Goal: Contribute content: Contribute content

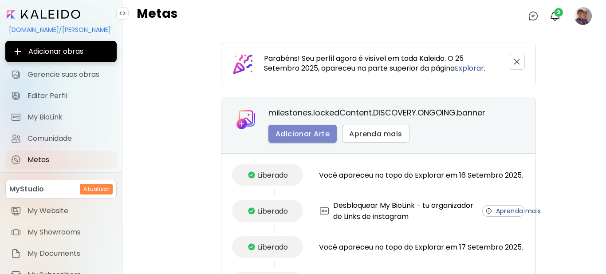
click at [316, 135] on span "Adicionar Arte" at bounding box center [303, 133] width 54 height 9
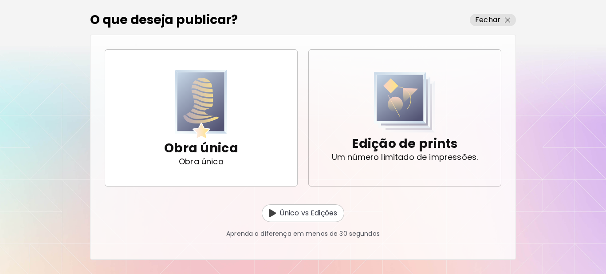
click at [385, 154] on p "Um número limitado de impressões." at bounding box center [405, 157] width 147 height 9
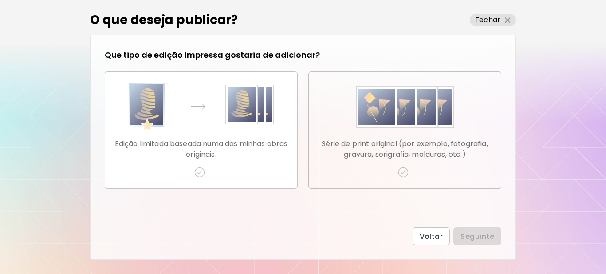
click at [403, 171] on img "button" at bounding box center [403, 172] width 11 height 11
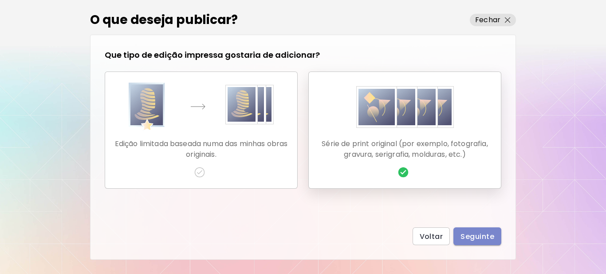
click at [473, 229] on button "Seguinte" at bounding box center [478, 236] width 48 height 18
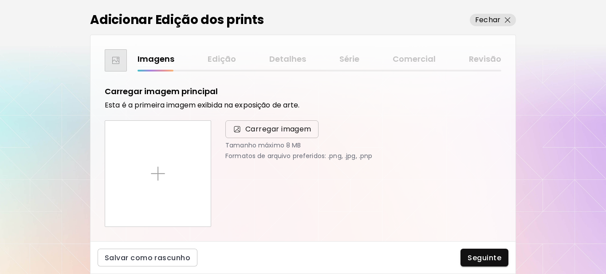
click at [260, 128] on span "Carregar imagem" at bounding box center [279, 129] width 66 height 11
click at [0, 0] on input "Carregar imagem" at bounding box center [0, 0] width 0 height 0
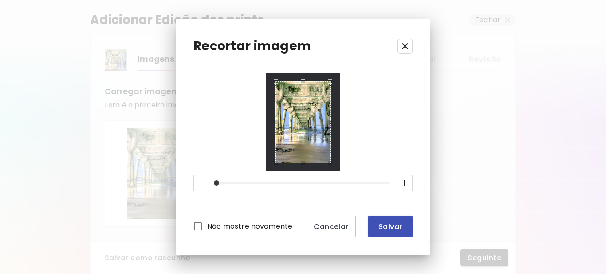
click at [382, 227] on span "Salvar" at bounding box center [391, 226] width 30 height 9
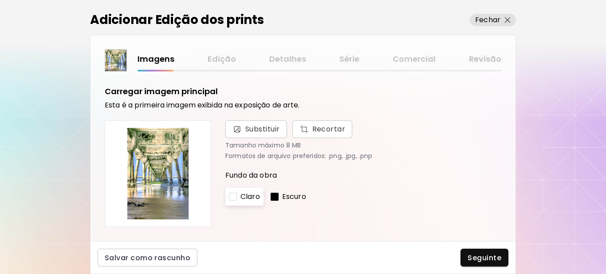
click at [275, 198] on div at bounding box center [275, 197] width 8 height 8
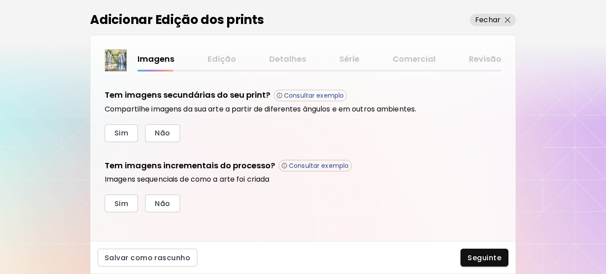
scroll to position [301, 0]
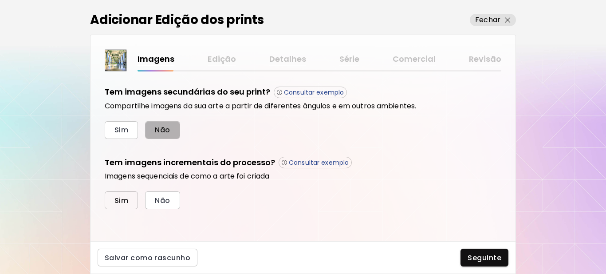
drag, startPoint x: 157, startPoint y: 128, endPoint x: 120, endPoint y: 202, distance: 82.6
click at [157, 128] on span "Não" at bounding box center [162, 129] width 15 height 9
click at [119, 198] on span "Sim" at bounding box center [122, 200] width 14 height 9
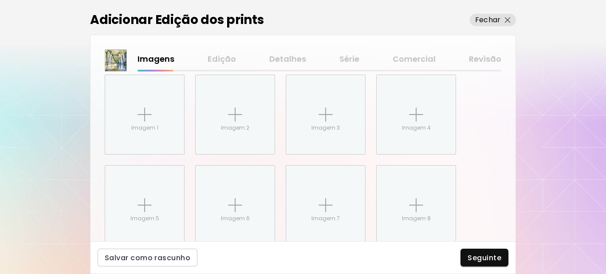
scroll to position [445, 0]
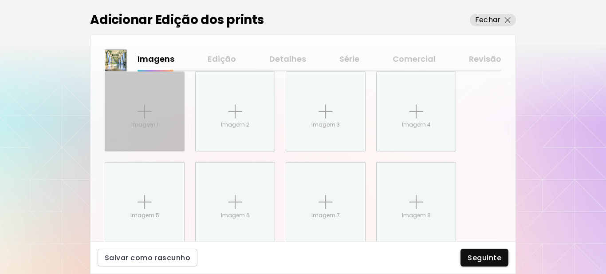
click at [152, 119] on div "Imagem 1" at bounding box center [144, 111] width 79 height 79
click at [0, 0] on input "Imagem 1" at bounding box center [0, 0] width 0 height 0
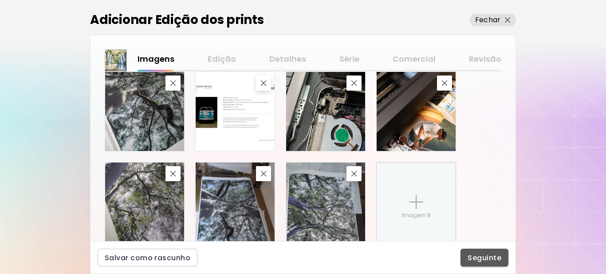
drag, startPoint x: 467, startPoint y: 258, endPoint x: 489, endPoint y: 235, distance: 32.0
click at [468, 258] on button "Seguinte" at bounding box center [485, 258] width 48 height 18
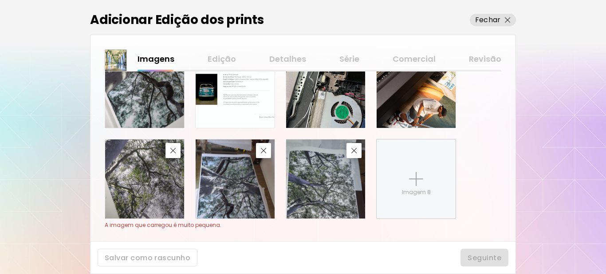
scroll to position [489, 0]
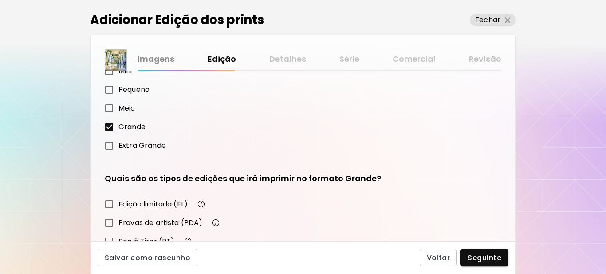
scroll to position [155, 0]
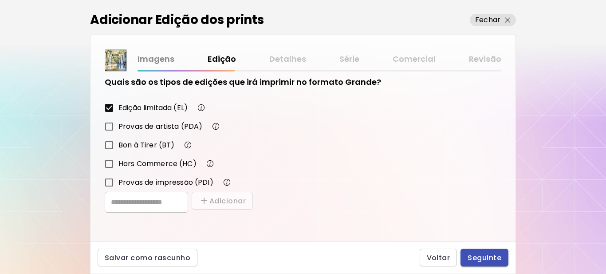
click at [490, 263] on button "Seguinte" at bounding box center [485, 258] width 48 height 18
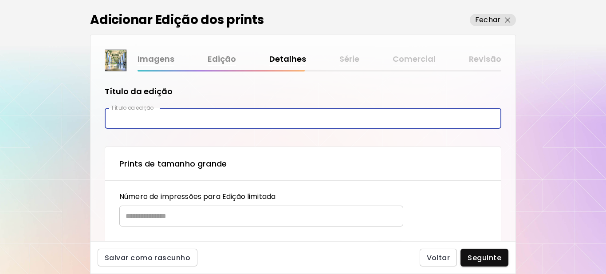
paste input "**********"
type input "**********"
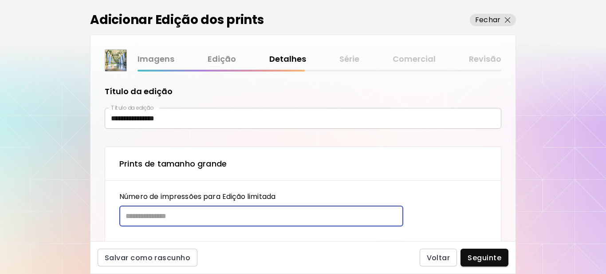
drag, startPoint x: 200, startPoint y: 218, endPoint x: 204, endPoint y: 211, distance: 7.8
click at [200, 215] on input "text" at bounding box center [258, 216] width 278 height 21
type input "**"
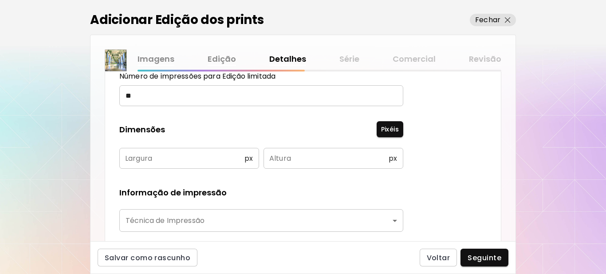
scroll to position [133, 0]
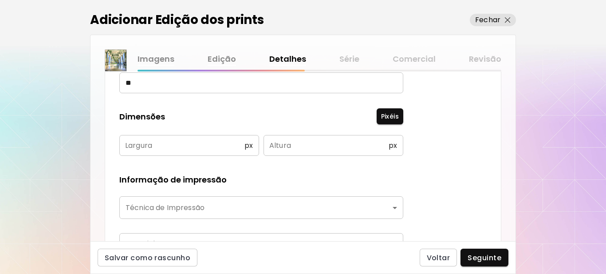
click at [153, 148] on input "text" at bounding box center [181, 145] width 125 height 21
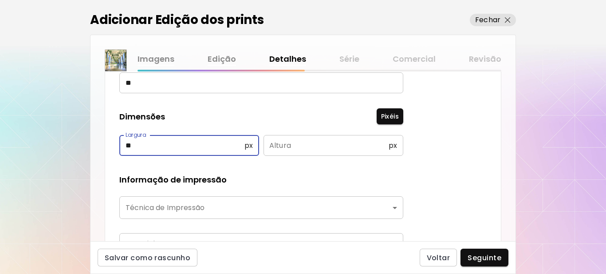
type input "**"
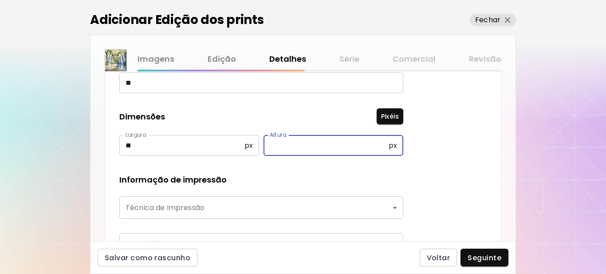
click at [305, 151] on input "text" at bounding box center [326, 145] width 125 height 21
type input "**"
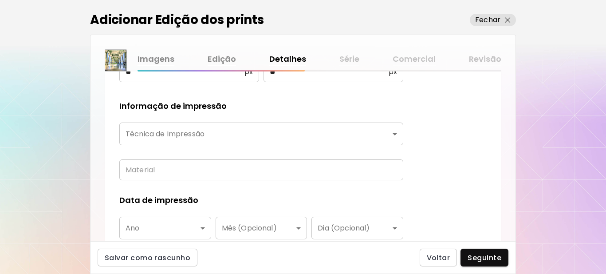
scroll to position [222, 0]
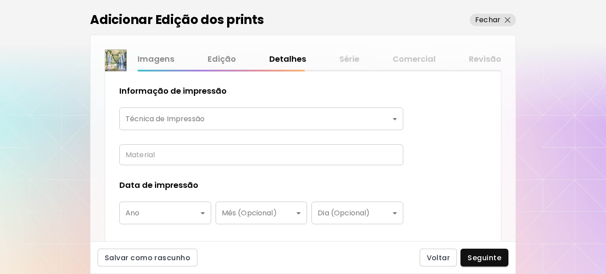
click at [225, 119] on body "**********" at bounding box center [303, 137] width 606 height 274
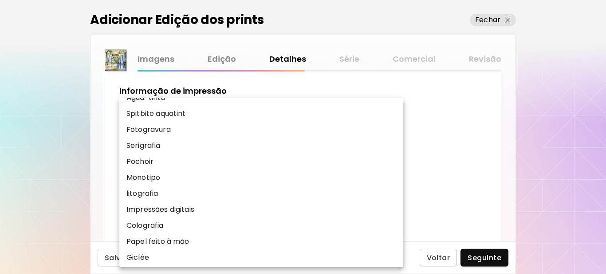
scroll to position [110, 0]
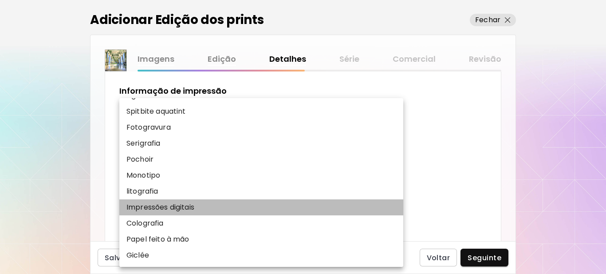
click at [149, 204] on p "Impressões digitais" at bounding box center [161, 207] width 68 height 11
type input "**********"
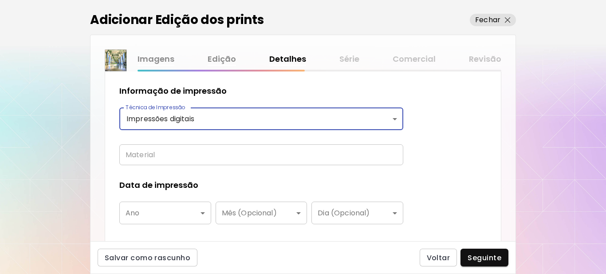
click at [167, 153] on input "text" at bounding box center [261, 154] width 284 height 21
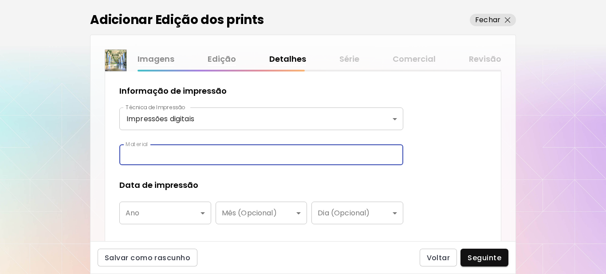
type input "**********"
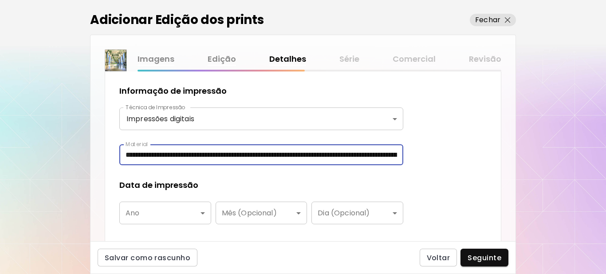
click at [159, 212] on body "**********" at bounding box center [303, 137] width 606 height 274
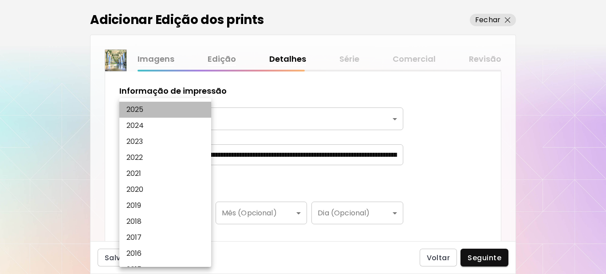
click at [147, 106] on li "2025" at bounding box center [167, 110] width 96 height 16
type input "****"
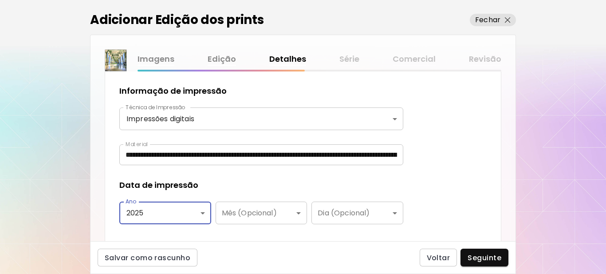
click at [255, 187] on div "Data de impressão" at bounding box center [261, 185] width 284 height 12
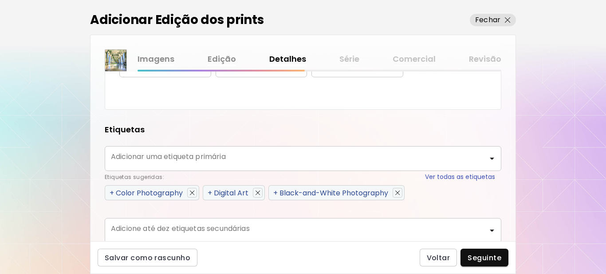
scroll to position [400, 0]
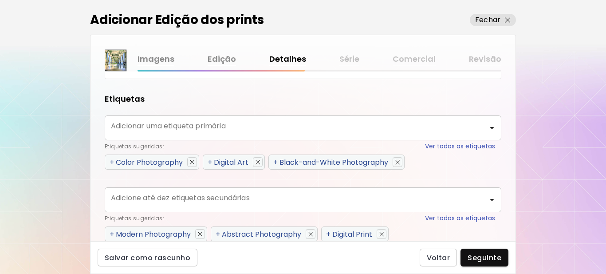
click at [111, 162] on span "+" at bounding box center [112, 162] width 4 height 10
type input "**********"
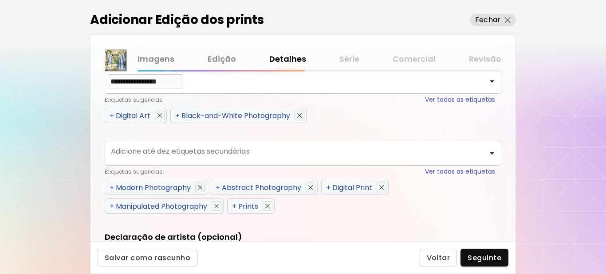
scroll to position [530, 0]
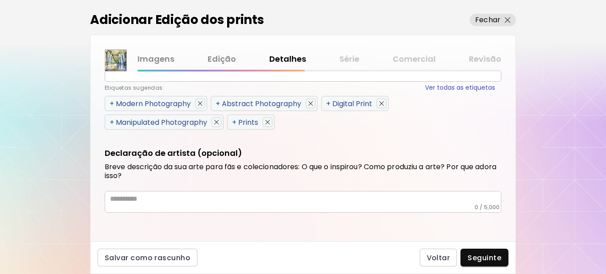
click at [114, 103] on span "+" at bounding box center [112, 104] width 4 height 10
click at [216, 103] on span "+" at bounding box center [218, 104] width 4 height 10
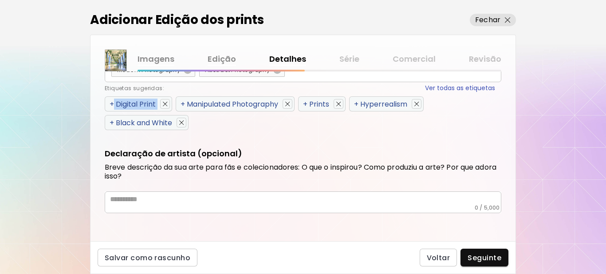
click at [114, 103] on span "+" at bounding box center [112, 104] width 4 height 10
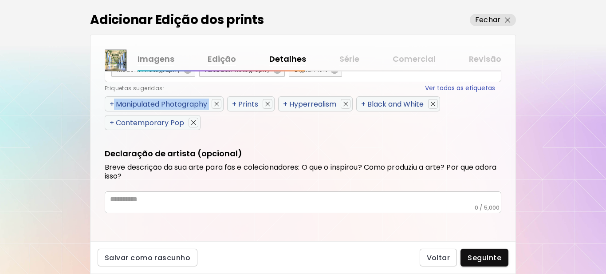
click at [114, 103] on span "+" at bounding box center [112, 104] width 4 height 10
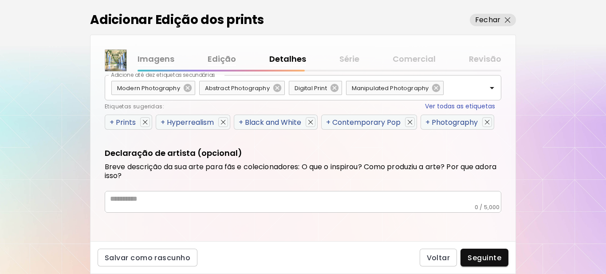
scroll to position [512, 0]
click at [114, 103] on div "Etiquetas sugeridas: Ver todas as etiquetas" at bounding box center [300, 106] width 391 height 9
click at [113, 120] on span "+" at bounding box center [112, 122] width 4 height 10
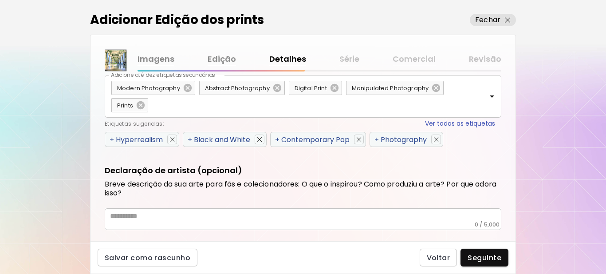
click at [113, 120] on div "Etiquetas sugeridas: Ver todas as etiquetas" at bounding box center [300, 123] width 391 height 9
click at [113, 122] on div "Etiquetas sugeridas: Ver todas as etiquetas" at bounding box center [300, 123] width 391 height 9
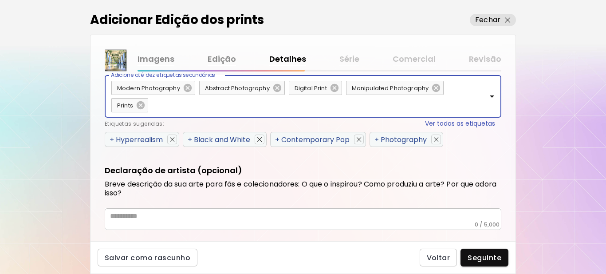
click at [112, 139] on span "+" at bounding box center [112, 140] width 4 height 10
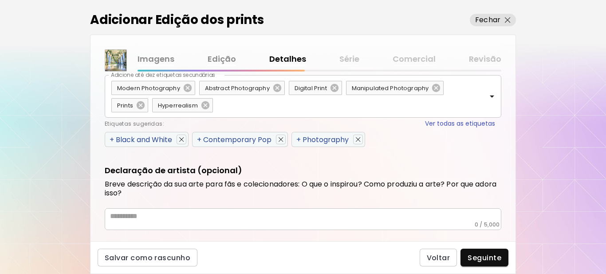
click at [112, 140] on span "+" at bounding box center [112, 140] width 4 height 10
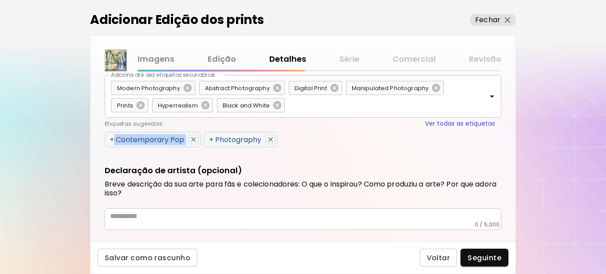
click at [112, 140] on span "+" at bounding box center [112, 140] width 4 height 10
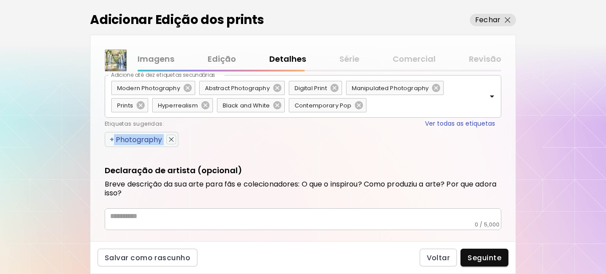
click at [112, 140] on span "+" at bounding box center [112, 140] width 4 height 10
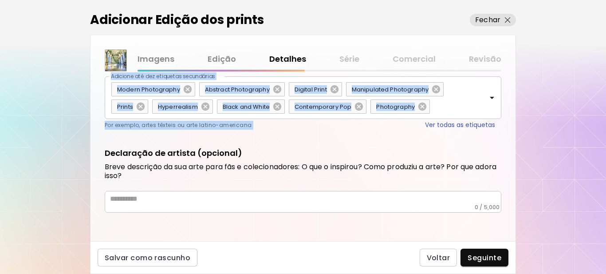
scroll to position [511, 0]
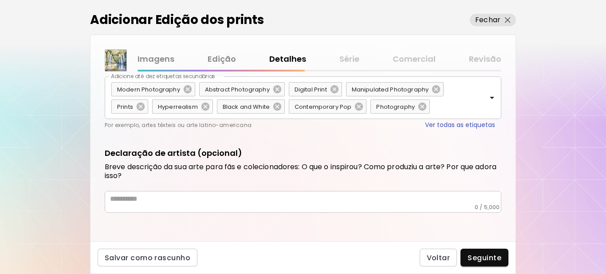
click at [183, 201] on textarea at bounding box center [306, 198] width 392 height 9
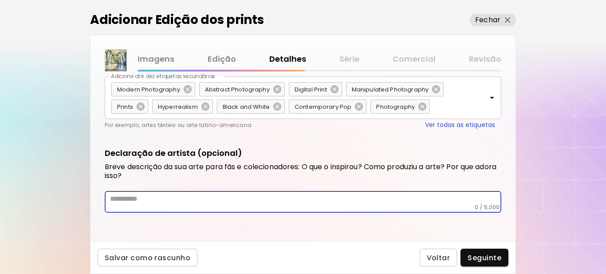
paste textarea "**********"
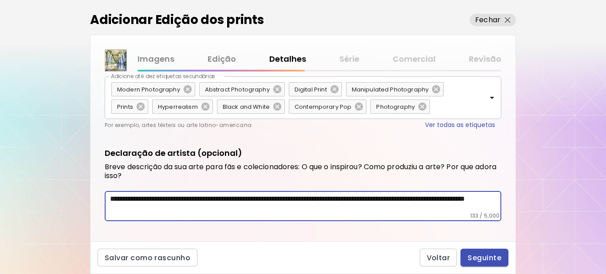
type textarea "**********"
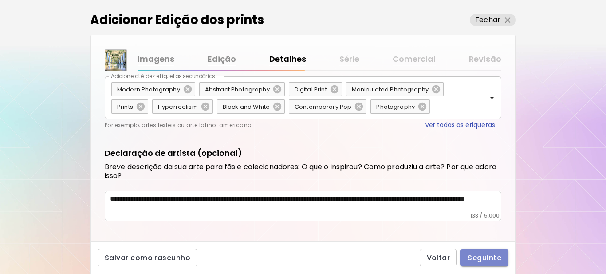
click at [488, 256] on span "Seguinte" at bounding box center [485, 257] width 34 height 9
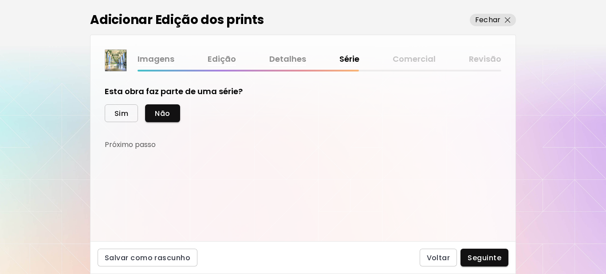
click at [111, 113] on button "Sim" at bounding box center [121, 113] width 33 height 18
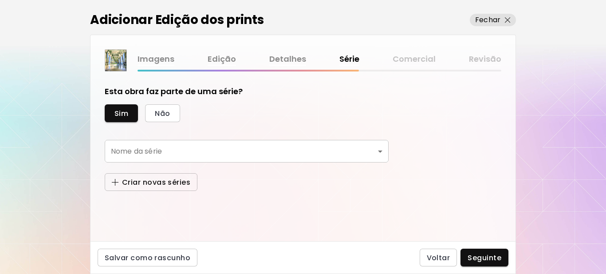
click at [157, 182] on span "Criar novas séries" at bounding box center [151, 182] width 79 height 9
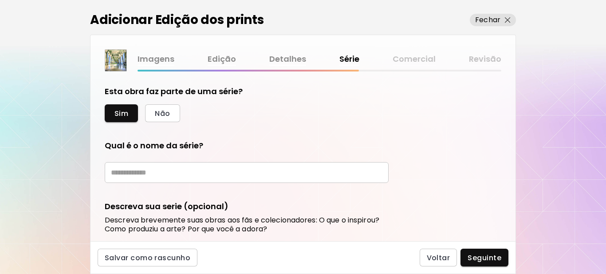
click at [140, 170] on input "text" at bounding box center [247, 172] width 284 height 21
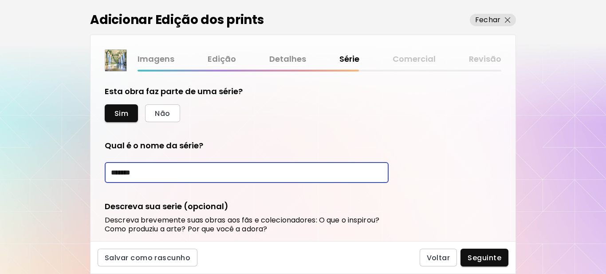
type input "*******"
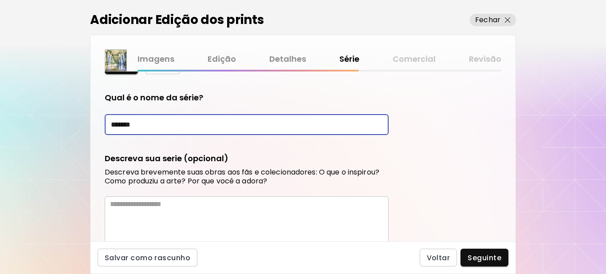
scroll to position [133, 0]
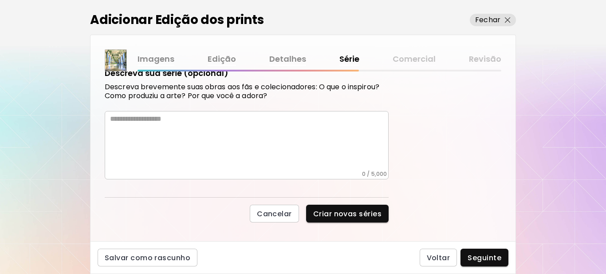
click at [171, 139] on textarea at bounding box center [249, 143] width 279 height 56
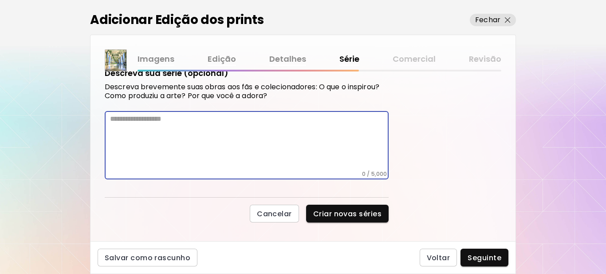
paste textarea "**********"
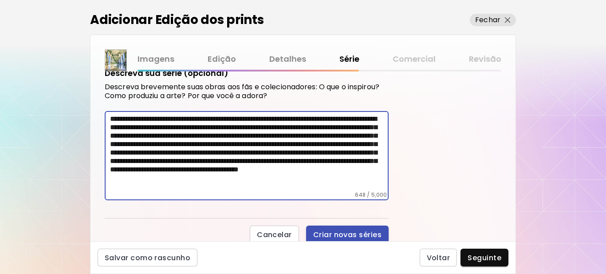
type textarea "**********"
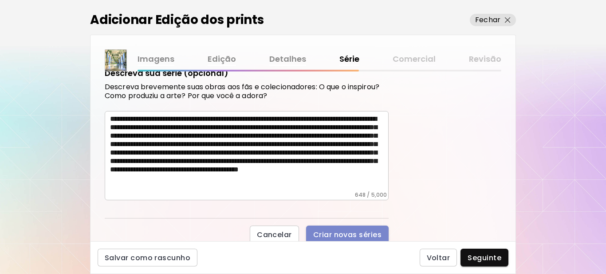
click at [351, 232] on span "Criar novas séries" at bounding box center [347, 234] width 68 height 9
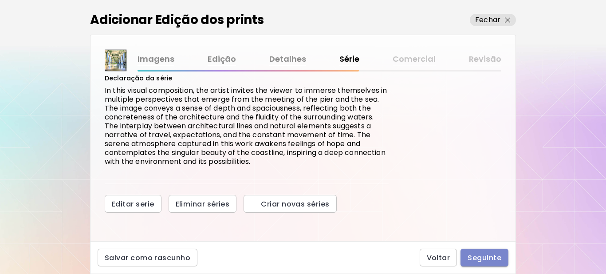
click at [483, 260] on span "Seguinte" at bounding box center [485, 257] width 34 height 9
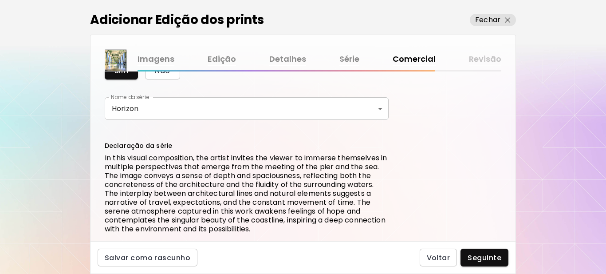
scroll to position [222, 0]
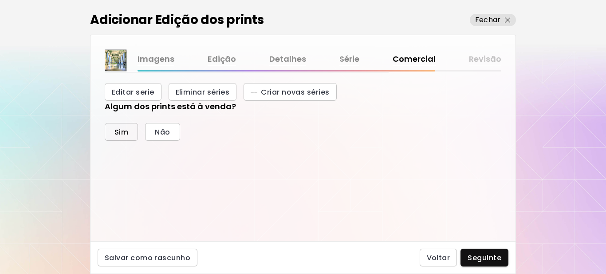
click at [116, 123] on button "Sim" at bounding box center [121, 132] width 33 height 18
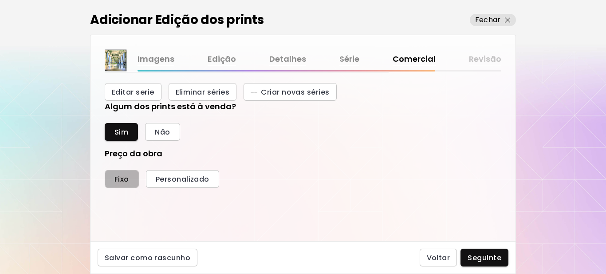
click at [123, 178] on span "Fixo" at bounding box center [122, 178] width 15 height 9
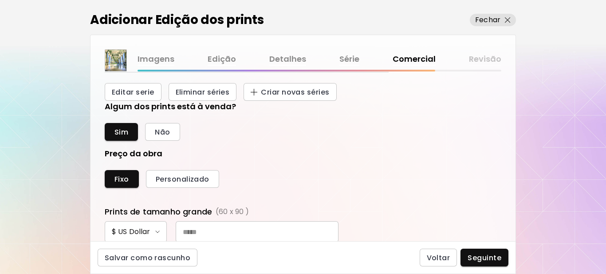
scroll to position [335, 388]
click at [218, 232] on input "text" at bounding box center [257, 231] width 163 height 21
type input "***"
click at [283, 162] on div "Preço da obra Fixo Personalizado Prints de tamanho grande (60 x 90 px) $ US Dol…" at bounding box center [303, 218] width 397 height 141
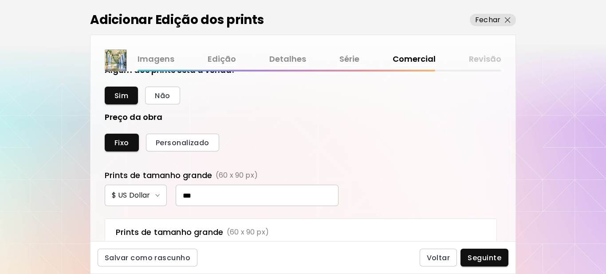
scroll to position [400, 0]
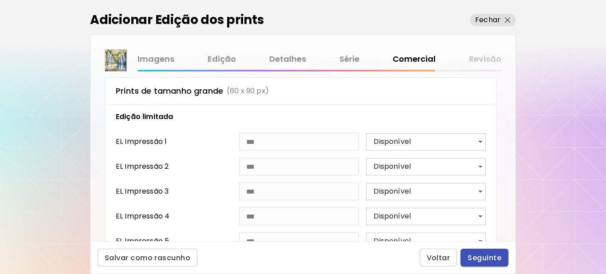
click at [488, 262] on span "Seguinte" at bounding box center [485, 257] width 34 height 9
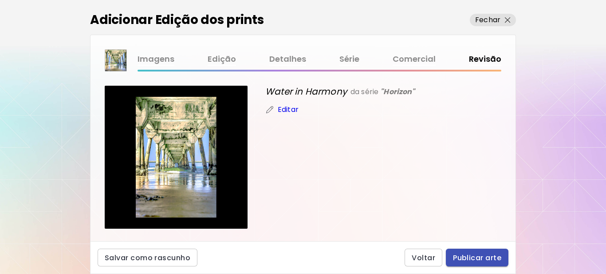
click at [477, 261] on span "Publicar arte" at bounding box center [477, 257] width 48 height 9
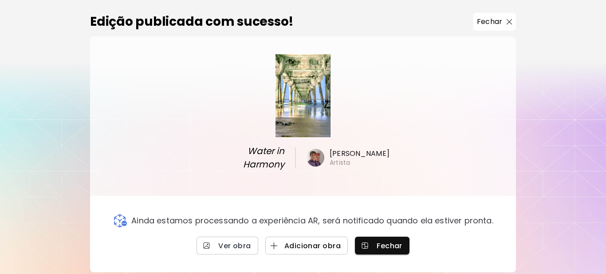
click at [309, 242] on span "Adicionar obra" at bounding box center [307, 245] width 68 height 9
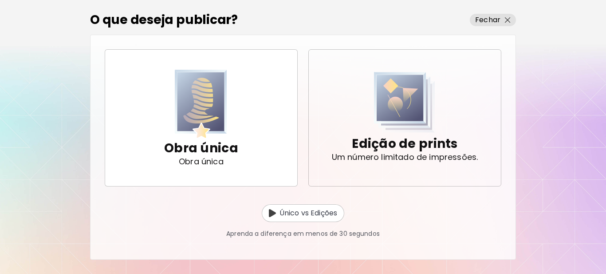
click at [417, 148] on p "Edição de prints" at bounding box center [405, 144] width 106 height 18
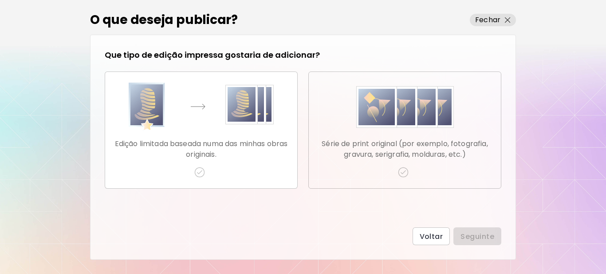
click at [404, 172] on img "button" at bounding box center [403, 172] width 11 height 11
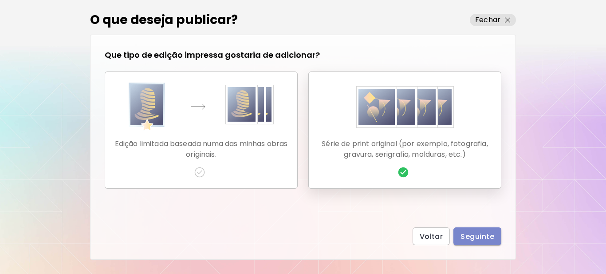
click at [477, 232] on button "Seguinte" at bounding box center [478, 236] width 48 height 18
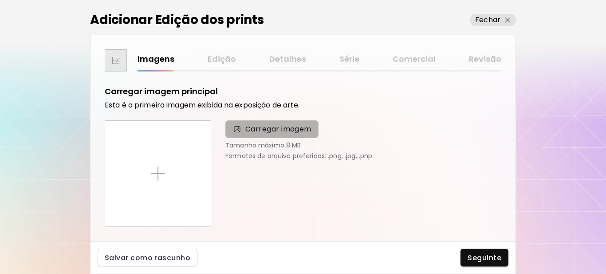
click at [260, 133] on span "Carregar imagem" at bounding box center [279, 129] width 66 height 11
click at [0, 0] on input "Carregar imagem" at bounding box center [0, 0] width 0 height 0
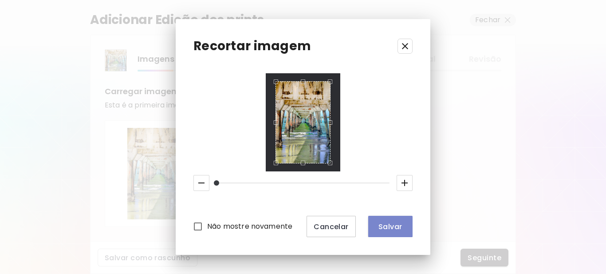
click at [390, 226] on span "Salvar" at bounding box center [391, 226] width 30 height 9
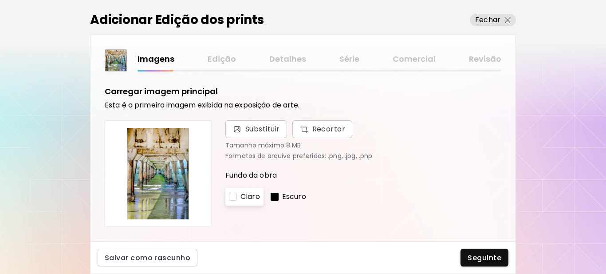
click at [277, 194] on div at bounding box center [275, 197] width 8 height 8
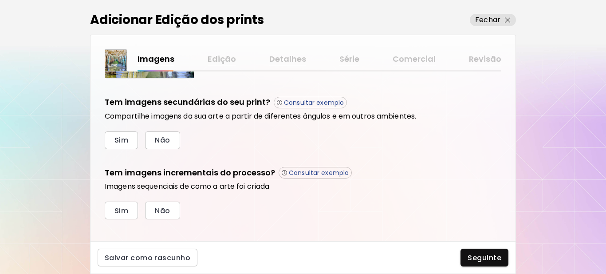
scroll to position [301, 0]
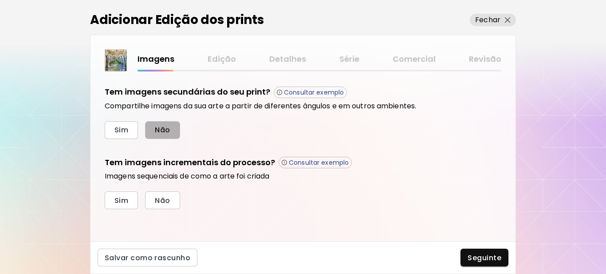
drag, startPoint x: 163, startPoint y: 126, endPoint x: 144, endPoint y: 178, distance: 55.3
click at [164, 126] on span "Não" at bounding box center [162, 129] width 15 height 9
click at [116, 197] on span "Sim" at bounding box center [122, 200] width 14 height 9
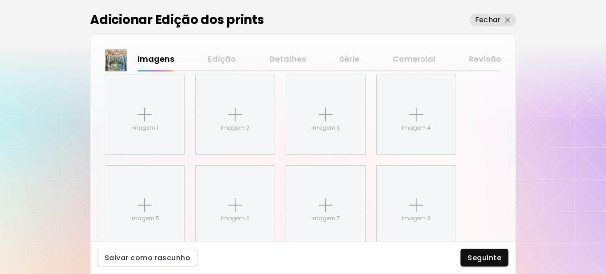
scroll to position [445, 0]
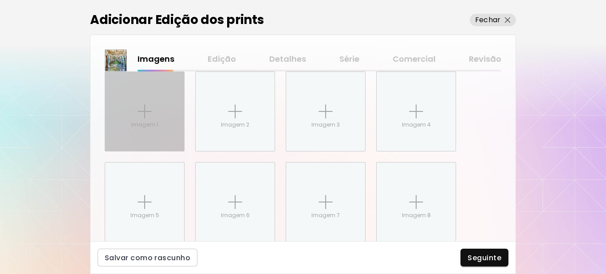
click at [132, 113] on div "Imagem 1" at bounding box center [144, 111] width 79 height 79
click at [0, 0] on input "Imagem 1" at bounding box center [0, 0] width 0 height 0
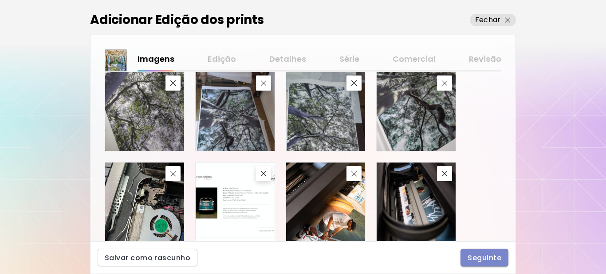
click at [486, 257] on span "Seguinte" at bounding box center [485, 257] width 34 height 9
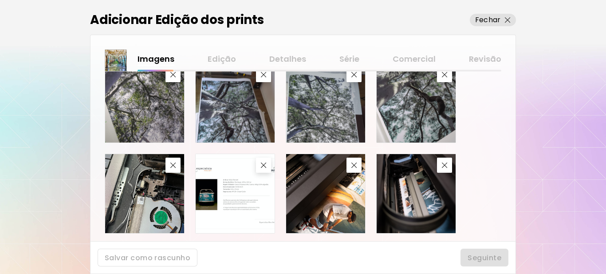
scroll to position [478, 0]
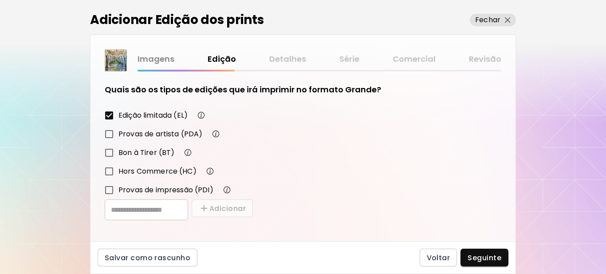
scroll to position [155, 0]
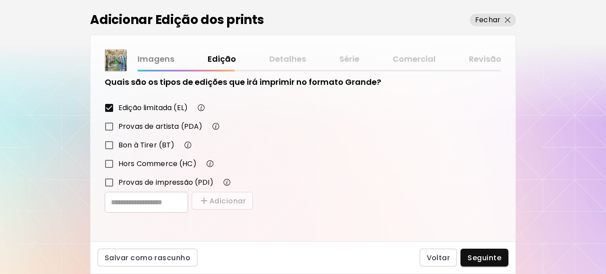
click at [483, 256] on span "Seguinte" at bounding box center [485, 257] width 34 height 9
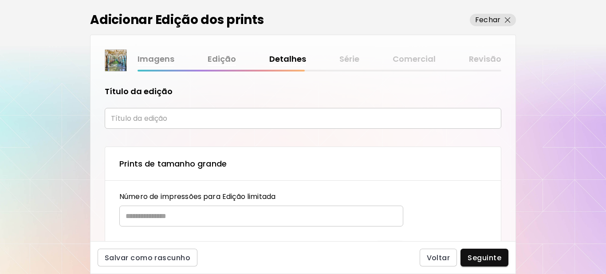
click at [170, 120] on input "text" at bounding box center [303, 118] width 397 height 21
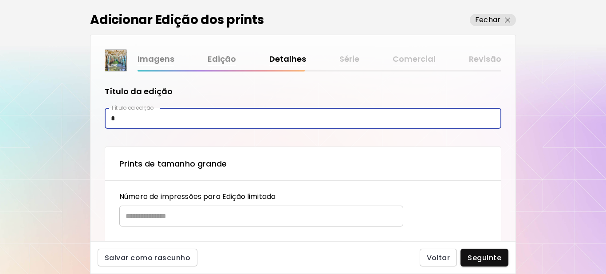
type input "**********"
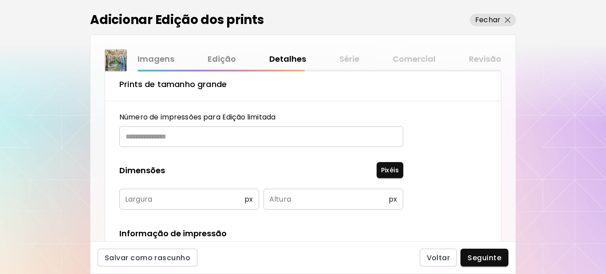
scroll to position [89, 0]
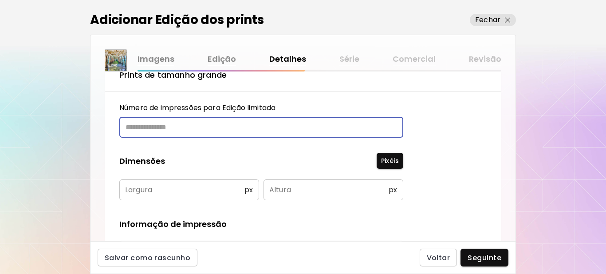
drag, startPoint x: 170, startPoint y: 129, endPoint x: 169, endPoint y: 118, distance: 11.6
click at [170, 127] on input "text" at bounding box center [258, 127] width 278 height 21
type input "**"
click at [162, 189] on input "text" at bounding box center [181, 189] width 125 height 21
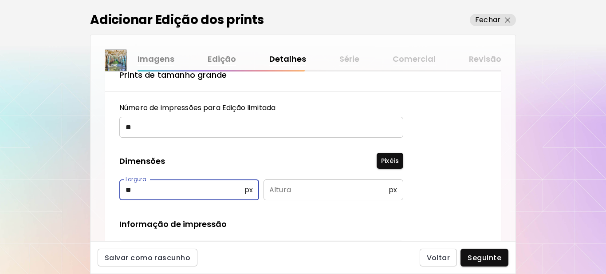
type input "**"
click at [310, 190] on input "text" at bounding box center [326, 189] width 125 height 21
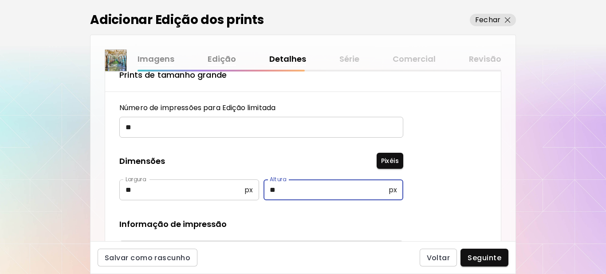
type input "**"
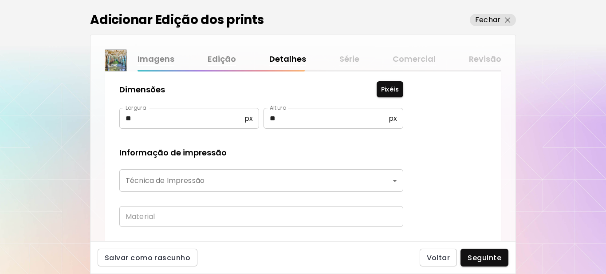
scroll to position [222, 0]
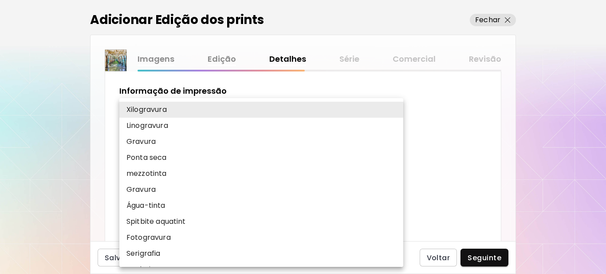
click at [162, 119] on body "**********" at bounding box center [303, 137] width 606 height 274
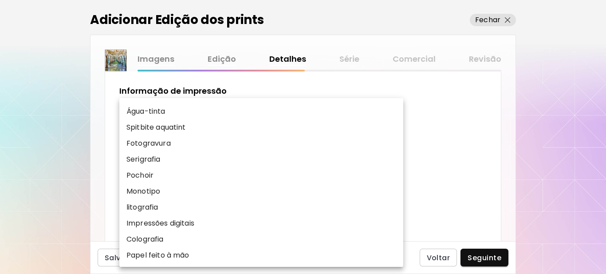
scroll to position [110, 0]
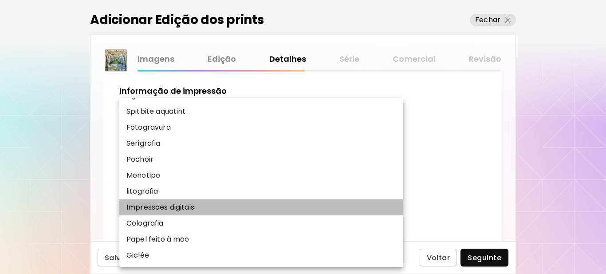
click at [162, 206] on p "Impressões digitais" at bounding box center [161, 207] width 68 height 11
type input "**********"
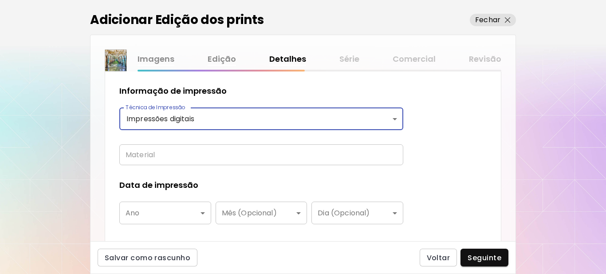
click at [164, 157] on input "text" at bounding box center [261, 154] width 284 height 21
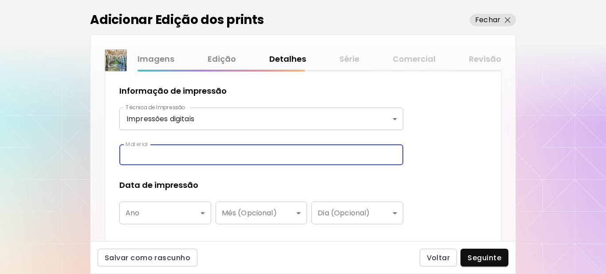
type input "**********"
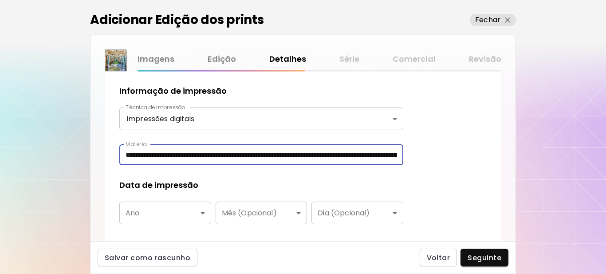
click at [159, 210] on body "**********" at bounding box center [303, 137] width 606 height 274
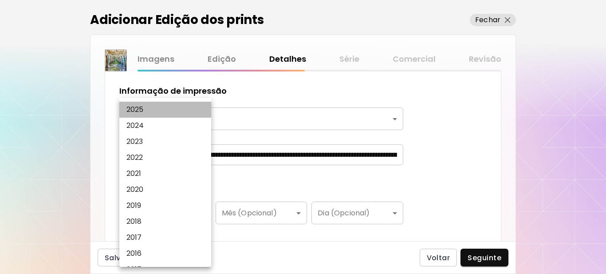
click at [127, 110] on li "2025" at bounding box center [167, 110] width 96 height 16
type input "****"
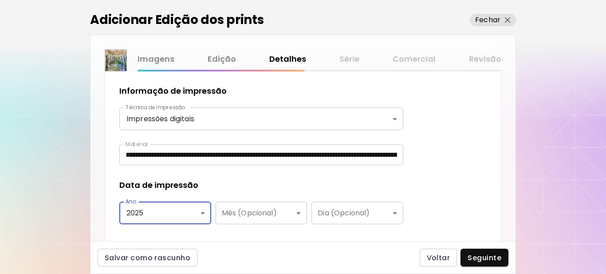
click at [290, 185] on div "Data de impressão" at bounding box center [261, 185] width 284 height 12
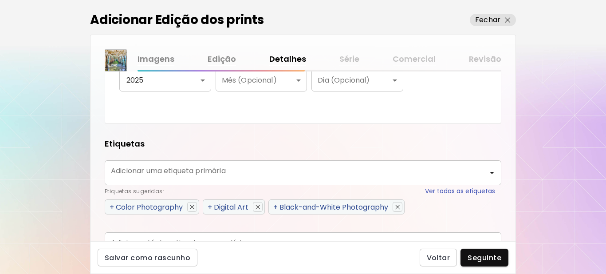
scroll to position [355, 0]
click at [111, 207] on span "+" at bounding box center [112, 207] width 4 height 10
type input "**********"
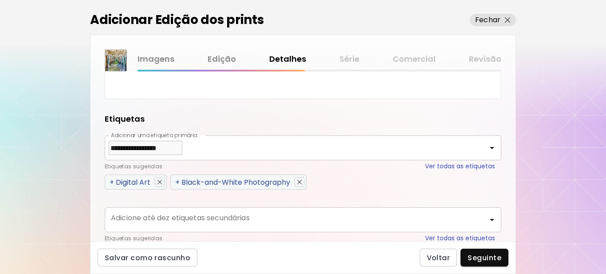
scroll to position [488, 0]
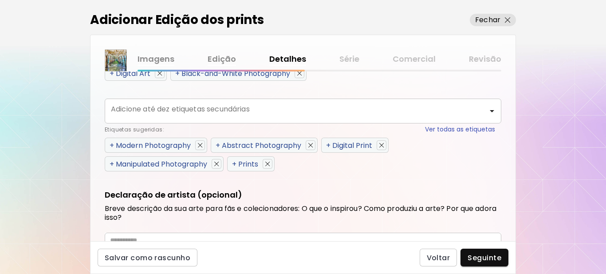
click at [112, 145] on span "+" at bounding box center [112, 145] width 4 height 10
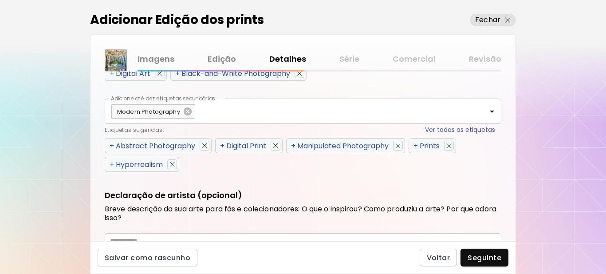
click at [111, 145] on span "+" at bounding box center [112, 146] width 4 height 10
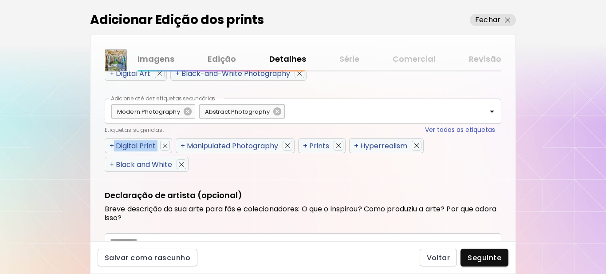
click at [111, 145] on span "+" at bounding box center [112, 146] width 4 height 10
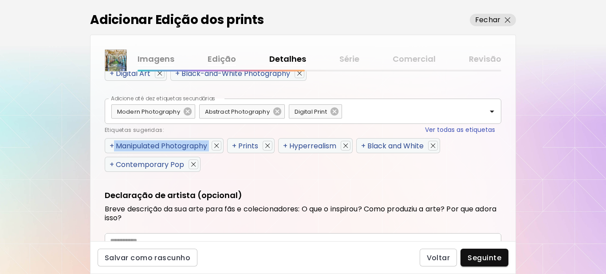
click at [112, 146] on span "+" at bounding box center [112, 146] width 4 height 10
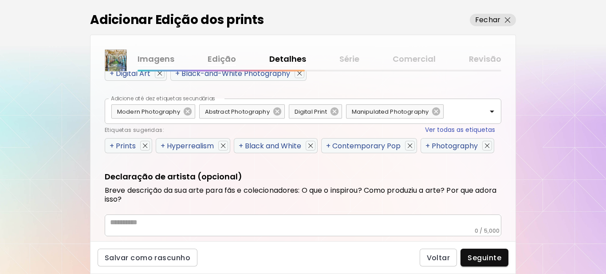
click at [110, 146] on span "+" at bounding box center [112, 146] width 4 height 10
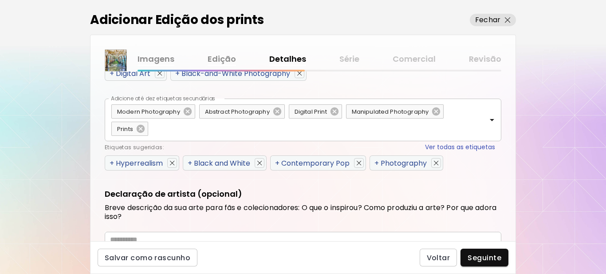
click at [110, 146] on div "Etiquetas sugeridas: Ver todas as etiquetas" at bounding box center [300, 147] width 391 height 9
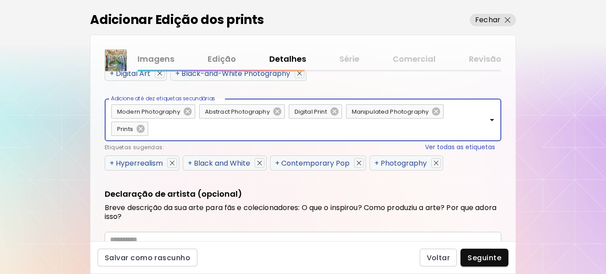
click at [110, 146] on div "Etiquetas sugeridas: Ver todas as etiquetas" at bounding box center [300, 147] width 391 height 9
click at [109, 159] on div "+ Hyperrealism" at bounding box center [142, 162] width 75 height 15
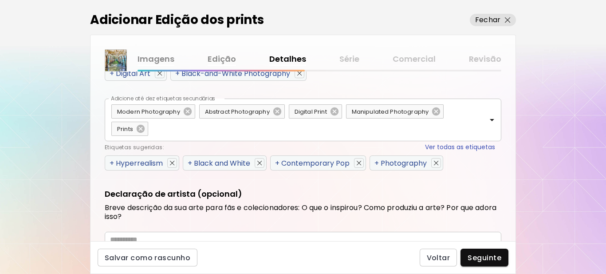
click at [110, 164] on span "+" at bounding box center [112, 163] width 4 height 10
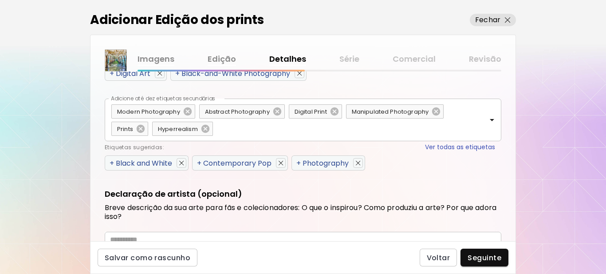
click at [110, 164] on span "+" at bounding box center [112, 163] width 4 height 10
click at [197, 164] on span "+" at bounding box center [199, 163] width 4 height 10
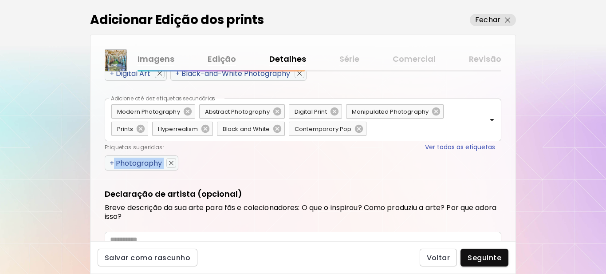
click at [110, 164] on span "+" at bounding box center [112, 163] width 4 height 10
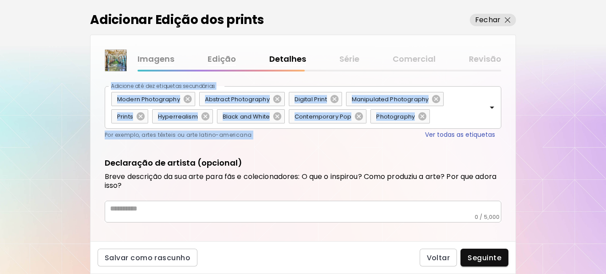
scroll to position [511, 0]
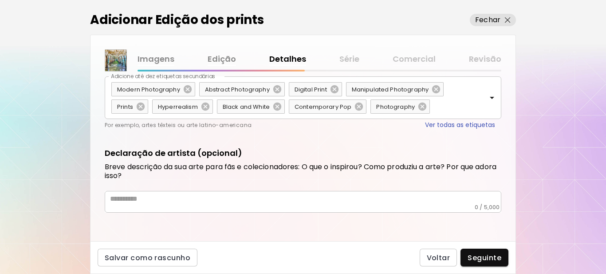
click at [183, 208] on div "* ​" at bounding box center [303, 202] width 397 height 22
drag, startPoint x: 183, startPoint y: 206, endPoint x: 184, endPoint y: 239, distance: 32.9
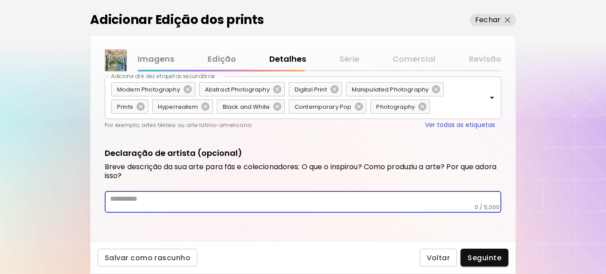
drag, startPoint x: 184, startPoint y: 239, endPoint x: 173, endPoint y: 203, distance: 38.1
paste textarea "**********"
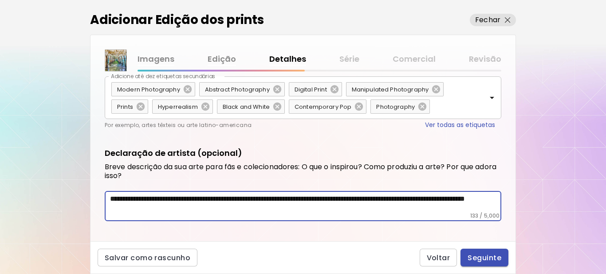
type textarea "**********"
click at [490, 256] on span "Seguinte" at bounding box center [485, 257] width 34 height 9
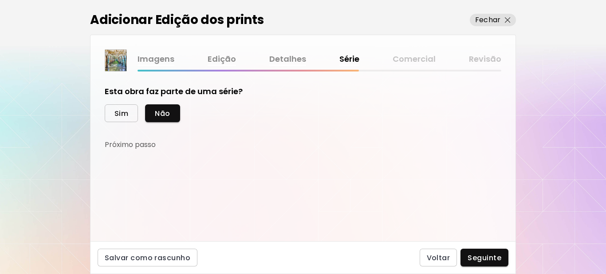
click at [123, 116] on span "Sim" at bounding box center [122, 113] width 14 height 9
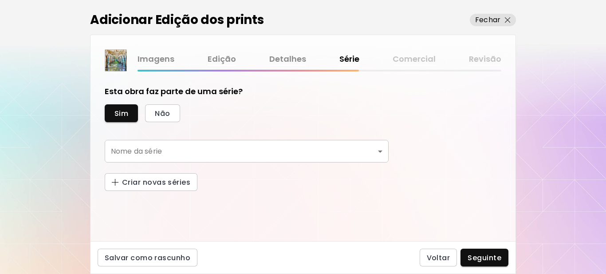
click at [365, 150] on body "[DOMAIN_NAME]/[PERSON_NAME] Adicionar obras Gerencie suas obras Editar Perfil M…" at bounding box center [303, 137] width 606 height 274
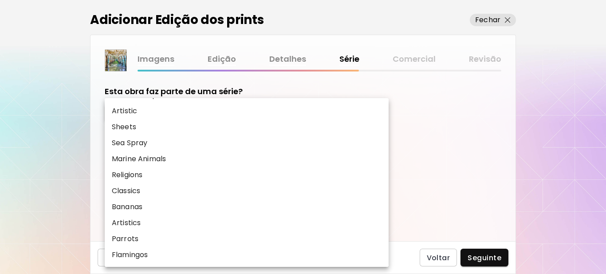
scroll to position [574, 0]
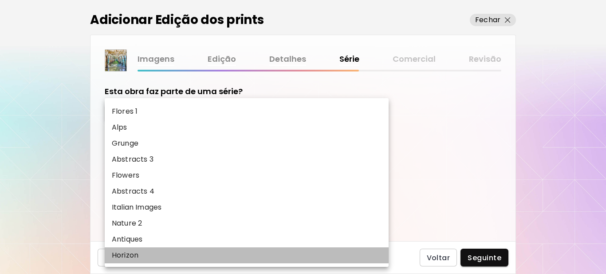
click at [147, 254] on li "Horizon" at bounding box center [247, 255] width 284 height 16
type input "*******"
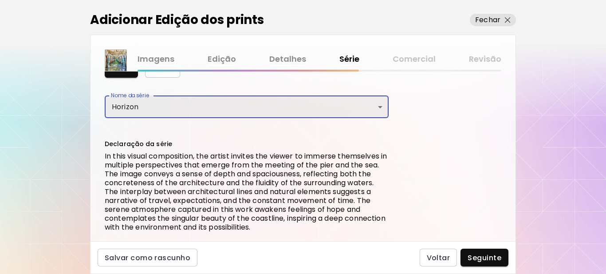
scroll to position [110, 0]
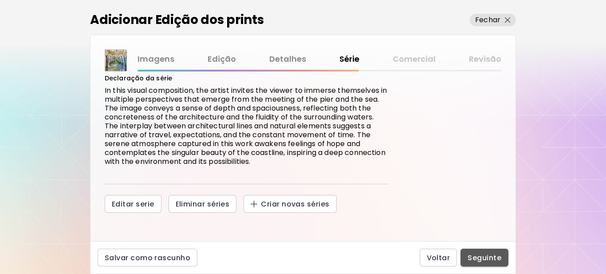
drag, startPoint x: 479, startPoint y: 256, endPoint x: 480, endPoint y: 240, distance: 16.4
click at [480, 257] on span "Seguinte" at bounding box center [485, 257] width 34 height 9
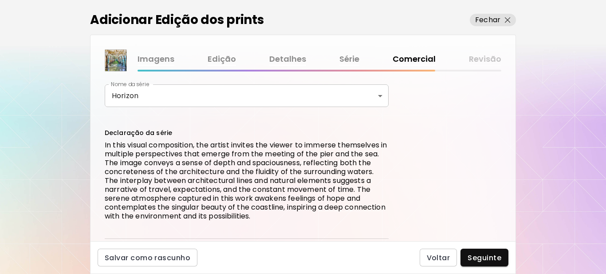
scroll to position [222, 0]
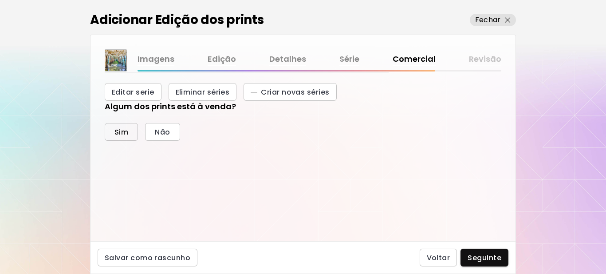
click at [124, 135] on span "Sim" at bounding box center [122, 131] width 14 height 9
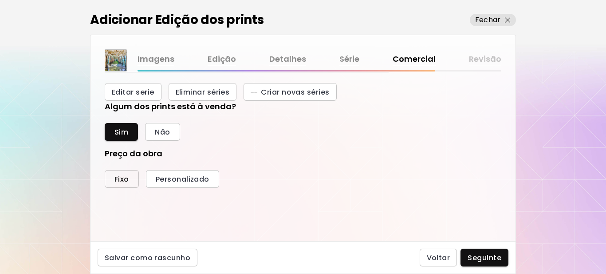
click at [129, 175] on button "Fixo" at bounding box center [122, 179] width 34 height 18
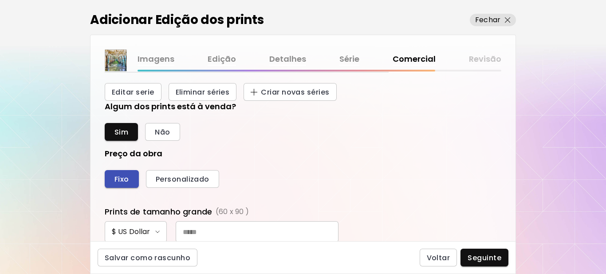
scroll to position [335, 388]
click at [234, 227] on input "text" at bounding box center [257, 231] width 163 height 21
type input "***"
click at [391, 174] on div "Fixo Personalizado" at bounding box center [303, 179] width 397 height 18
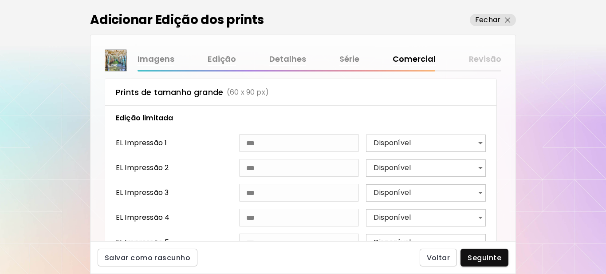
scroll to position [400, 0]
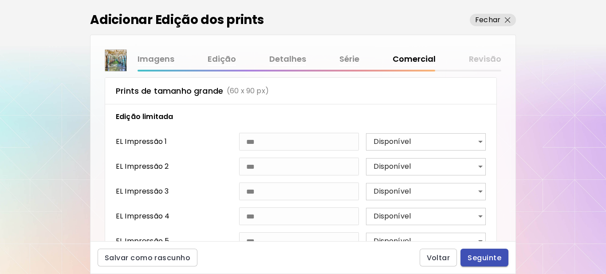
click at [489, 259] on span "Seguinte" at bounding box center [485, 257] width 34 height 9
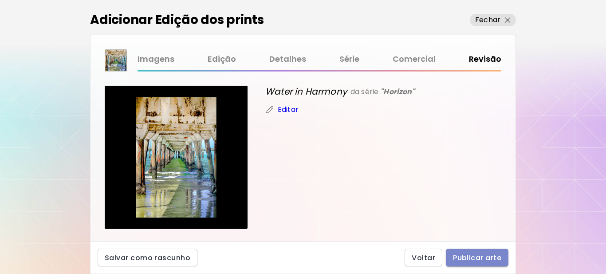
click at [469, 259] on span "Publicar arte" at bounding box center [477, 257] width 48 height 9
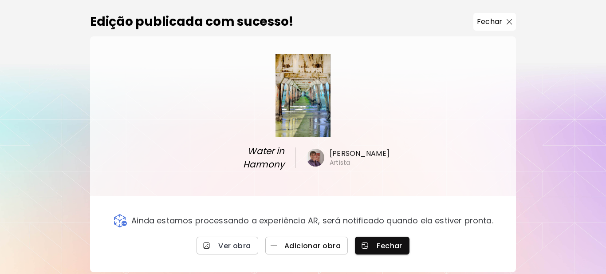
click at [317, 243] on span "Adicionar obra" at bounding box center [307, 245] width 68 height 9
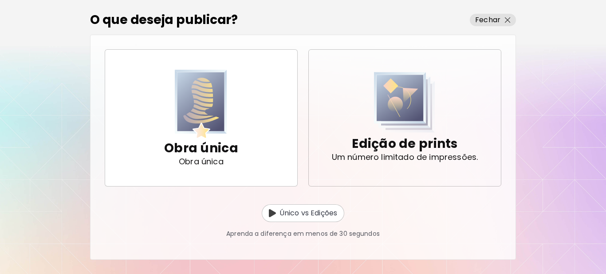
click at [379, 166] on button "Edição de prints Um número limitado de impressões." at bounding box center [405, 117] width 193 height 137
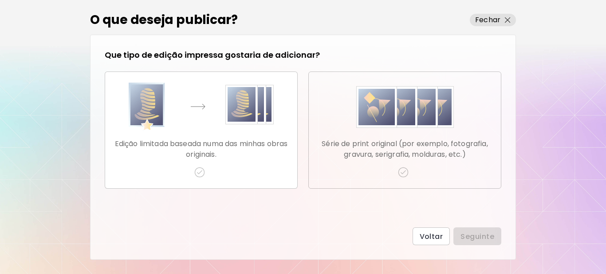
click at [403, 170] on img "button" at bounding box center [403, 172] width 11 height 11
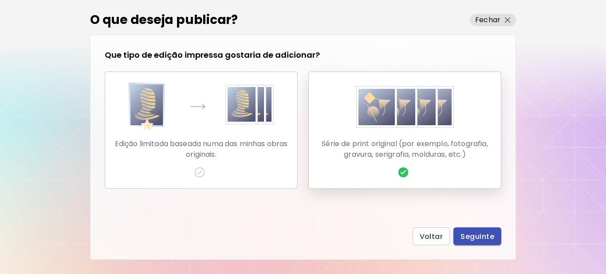
click at [468, 240] on span "Seguinte" at bounding box center [478, 236] width 34 height 9
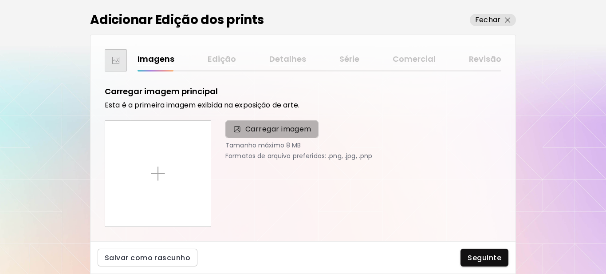
click at [268, 125] on span "Carregar imagem" at bounding box center [279, 129] width 66 height 11
click at [0, 0] on input "Carregar imagem" at bounding box center [0, 0] width 0 height 0
